Goal: Information Seeking & Learning: Compare options

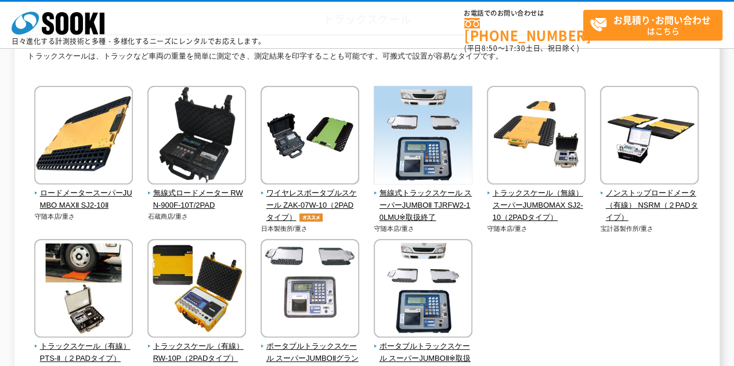
scroll to position [92, 0]
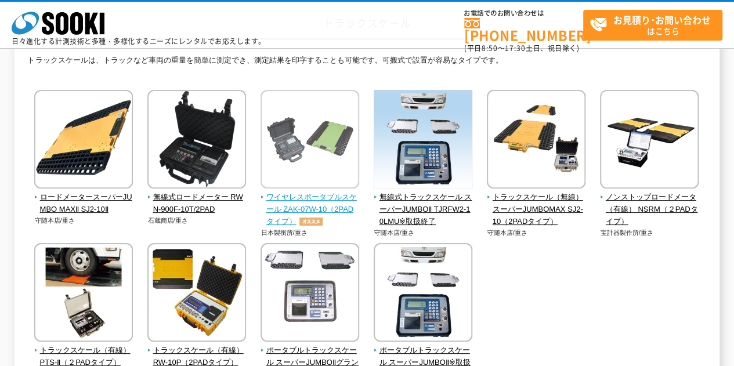
click at [295, 204] on span "ワイヤレスポータブルスケール ZAK-07W-10（2PADタイプ）" at bounding box center [310, 209] width 99 height 36
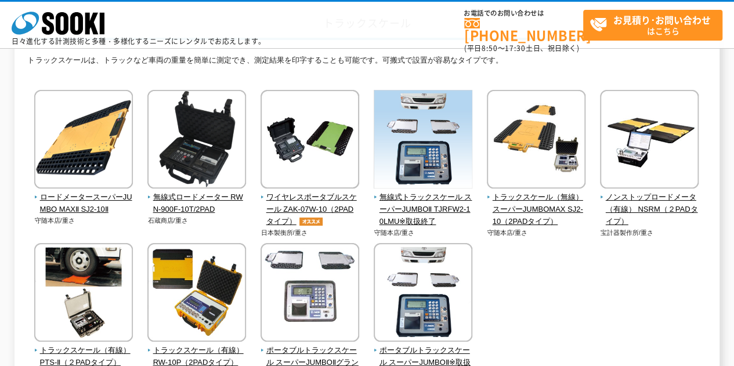
scroll to position [187, 0]
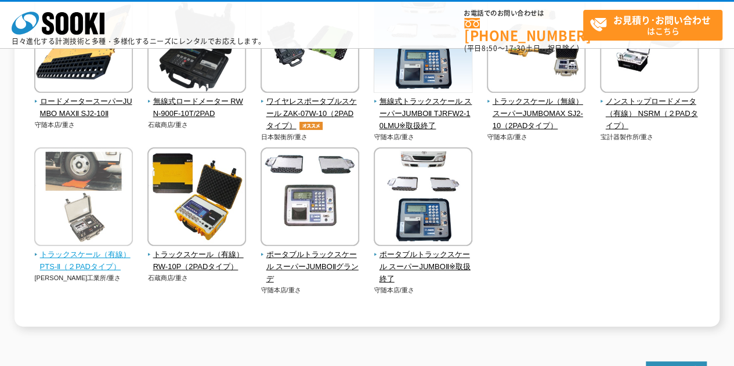
click at [93, 257] on span "トラックスケール（有線） PTS-Ⅱ（２PADタイプ）" at bounding box center [83, 261] width 99 height 24
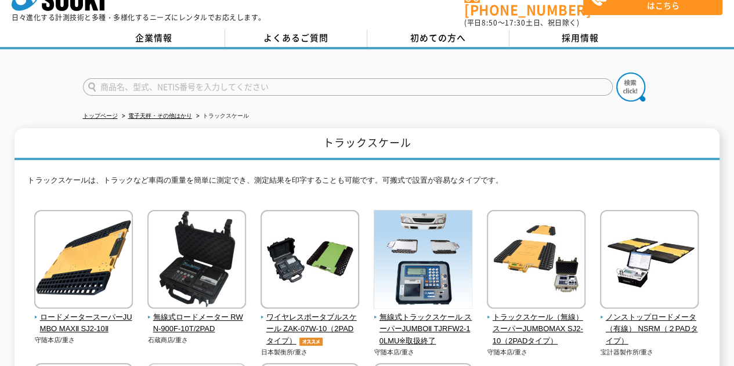
scroll to position [25, 0]
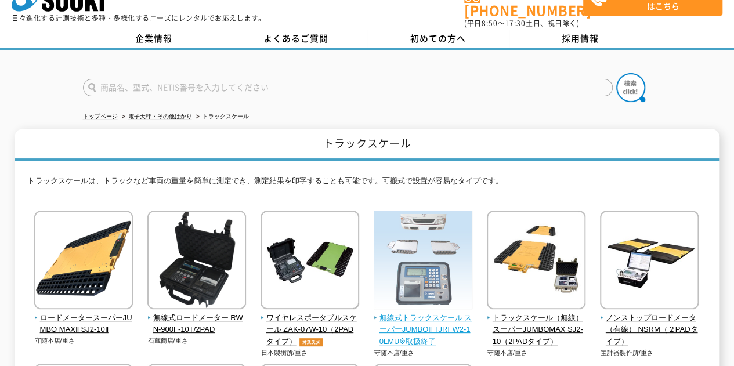
click at [419, 324] on span "無線式トラックスケール スーパーJUMBOⅡ TJRFW2-10LMU※取扱終了" at bounding box center [423, 330] width 99 height 36
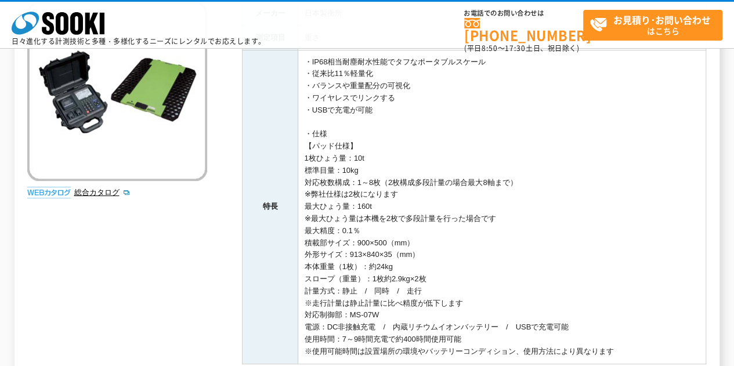
scroll to position [172, 0]
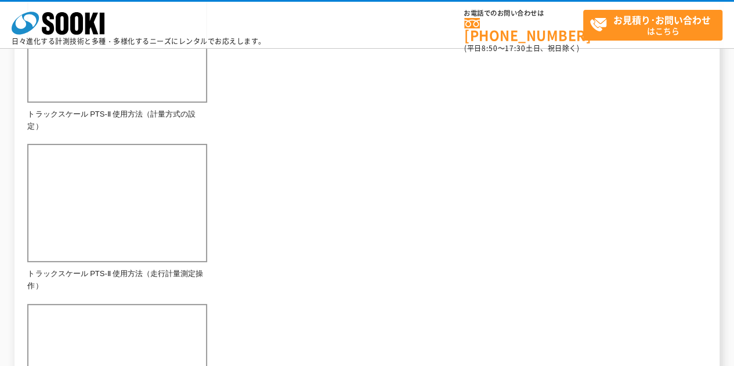
scroll to position [433, 0]
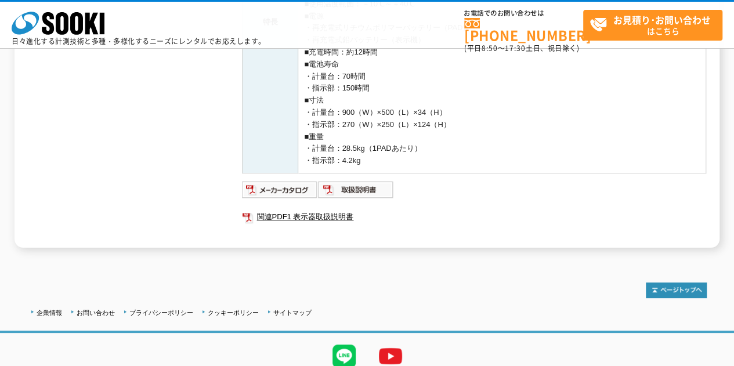
scroll to position [384, 0]
